Goal: Use online tool/utility

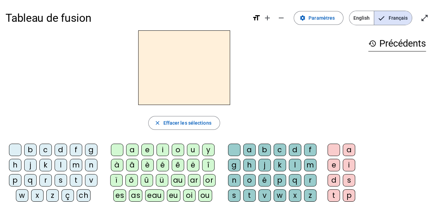
click at [76, 168] on div "m" at bounding box center [76, 165] width 12 height 12
click at [133, 148] on div "a" at bounding box center [132, 150] width 12 height 12
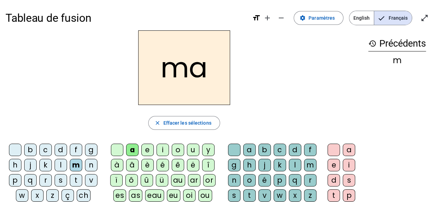
click at [62, 166] on div "l" at bounding box center [61, 165] width 12 height 12
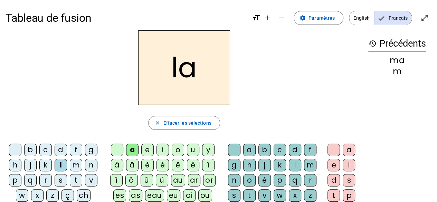
click at [145, 153] on div "e" at bounding box center [147, 150] width 12 height 12
click at [191, 147] on div "u" at bounding box center [193, 150] width 12 height 12
click at [76, 160] on div "m" at bounding box center [76, 165] width 12 height 12
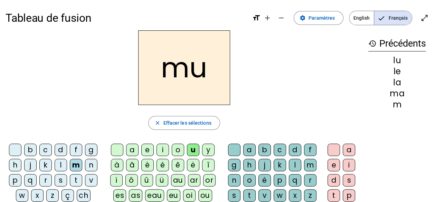
click at [160, 147] on div "i" at bounding box center [162, 150] width 12 height 12
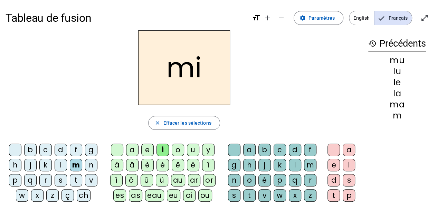
click at [60, 146] on div "d" at bounding box center [61, 150] width 12 height 12
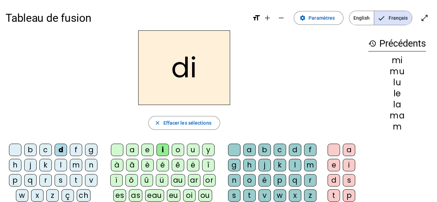
click at [145, 148] on div "e" at bounding box center [147, 150] width 12 height 12
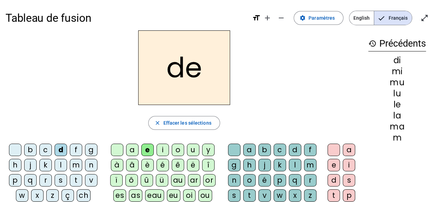
click at [193, 149] on div "u" at bounding box center [193, 150] width 12 height 12
